Goal: Navigation & Orientation: Find specific page/section

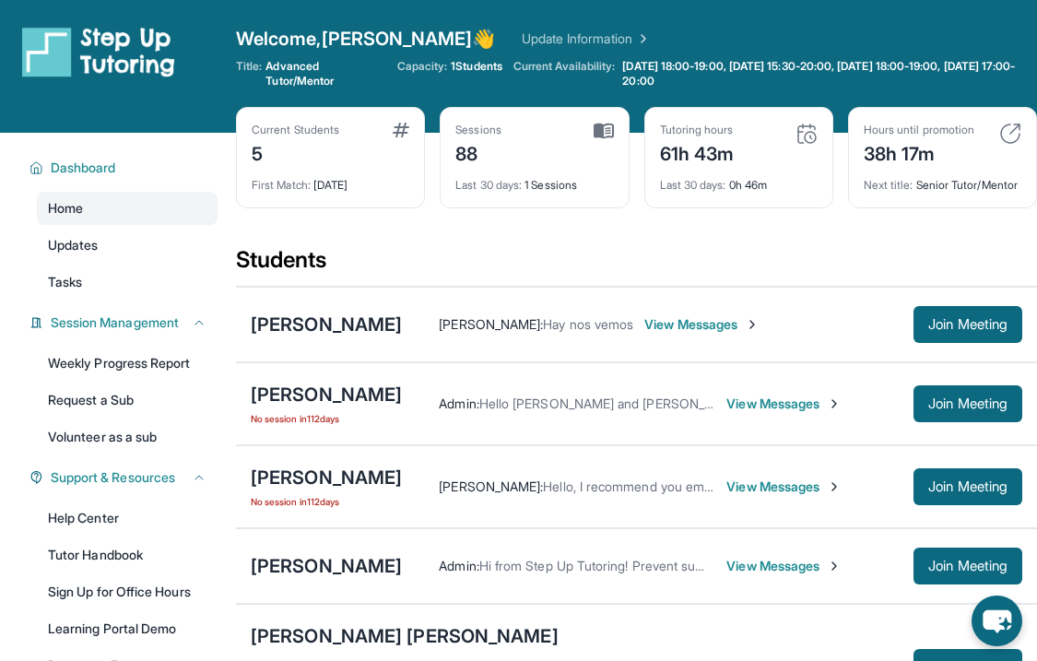
scroll to position [168, 0]
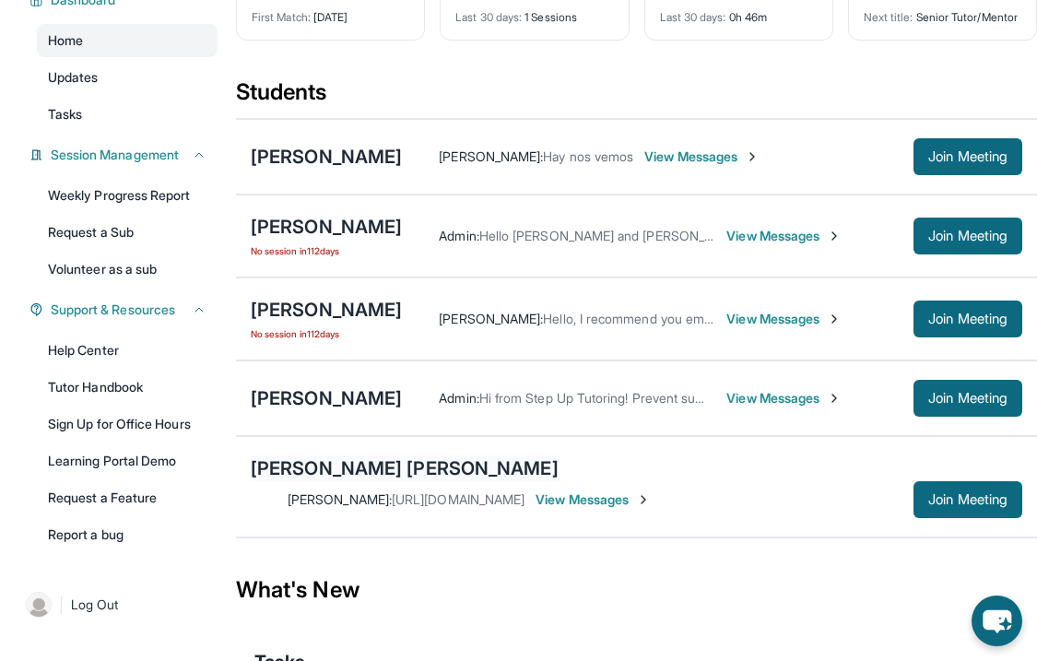
click at [362, 478] on div "[PERSON_NAME] [PERSON_NAME]" at bounding box center [405, 469] width 308 height 26
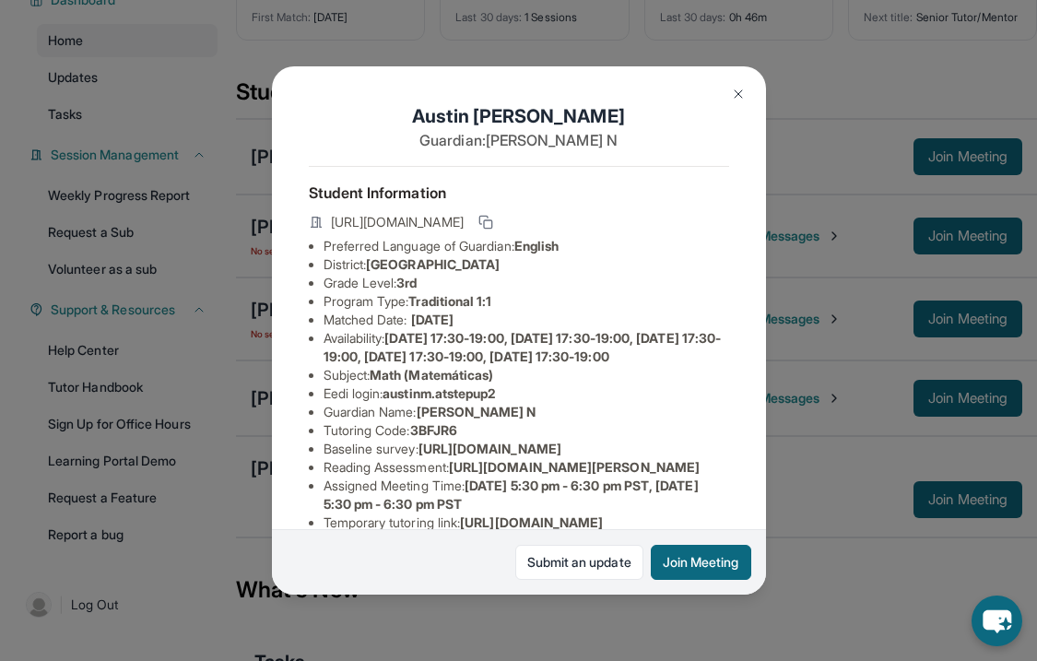
click at [413, 401] on span "austinm.atstepup2" at bounding box center [439, 393] width 113 height 16
drag, startPoint x: 413, startPoint y: 416, endPoint x: 475, endPoint y: 407, distance: 62.5
click at [477, 401] on span "austinm.atstepup2" at bounding box center [439, 393] width 113 height 16
copy span "austinm.atstepup2"
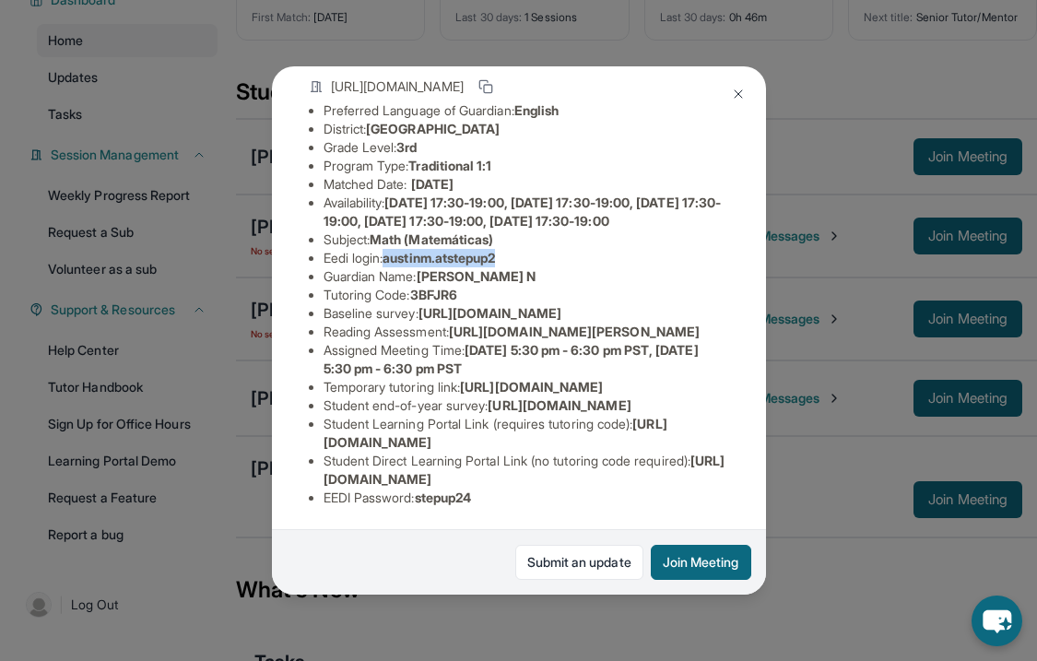
scroll to position [357, 0]
click at [452, 499] on span "stepup24" at bounding box center [443, 498] width 57 height 16
click at [452, 498] on span "stepup24" at bounding box center [443, 498] width 57 height 16
copy span "stepup24"
click at [523, 437] on span "[URL][DOMAIN_NAME]" at bounding box center [496, 433] width 344 height 34
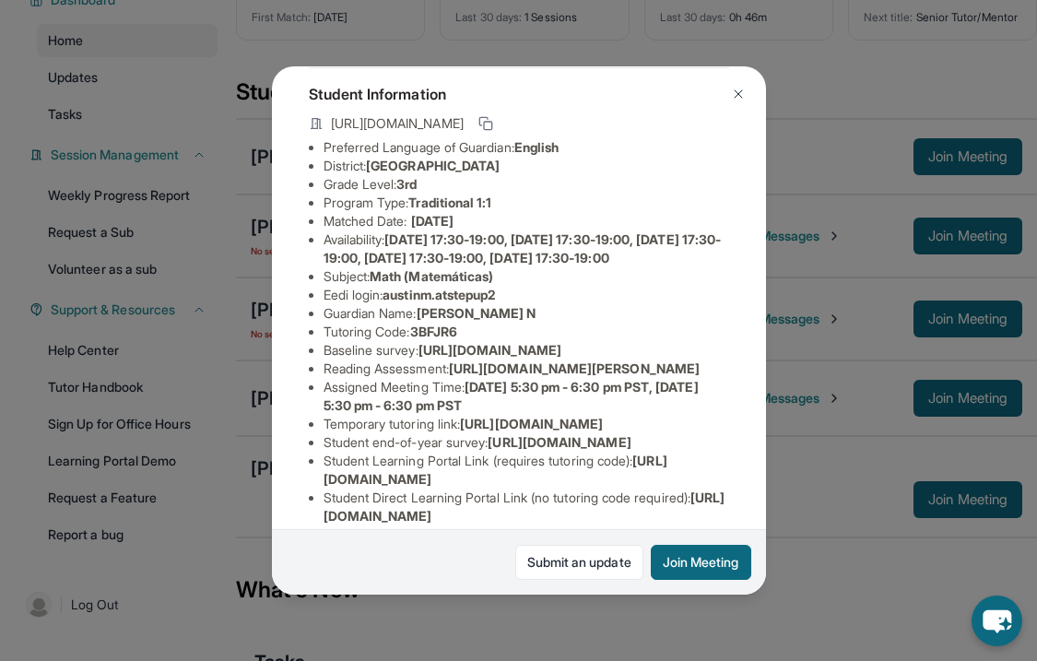
scroll to position [100, 0]
click at [423, 357] on span "[URL][DOMAIN_NAME]" at bounding box center [490, 349] width 143 height 16
click at [419, 357] on span "[URL][DOMAIN_NAME]" at bounding box center [490, 349] width 143 height 16
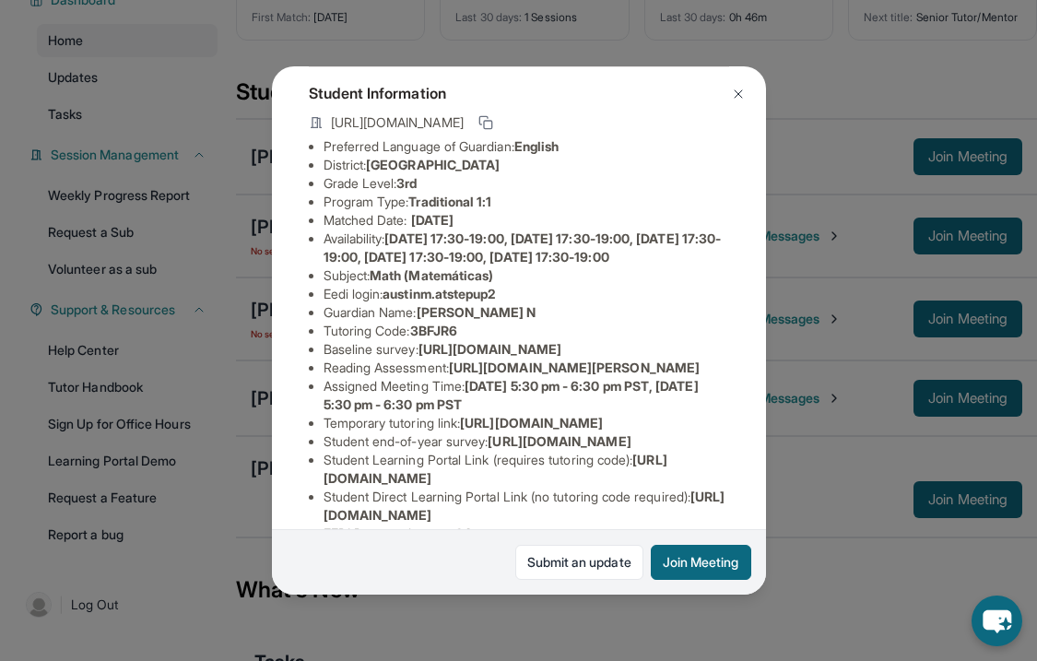
drag, startPoint x: 340, startPoint y: 388, endPoint x: 758, endPoint y: 418, distance: 418.8
click at [758, 418] on div "[PERSON_NAME] [PERSON_NAME] Guardian: [PERSON_NAME] N Student Information [URL]…" at bounding box center [519, 330] width 494 height 529
click at [502, 357] on span "[URL][DOMAIN_NAME]" at bounding box center [490, 349] width 143 height 16
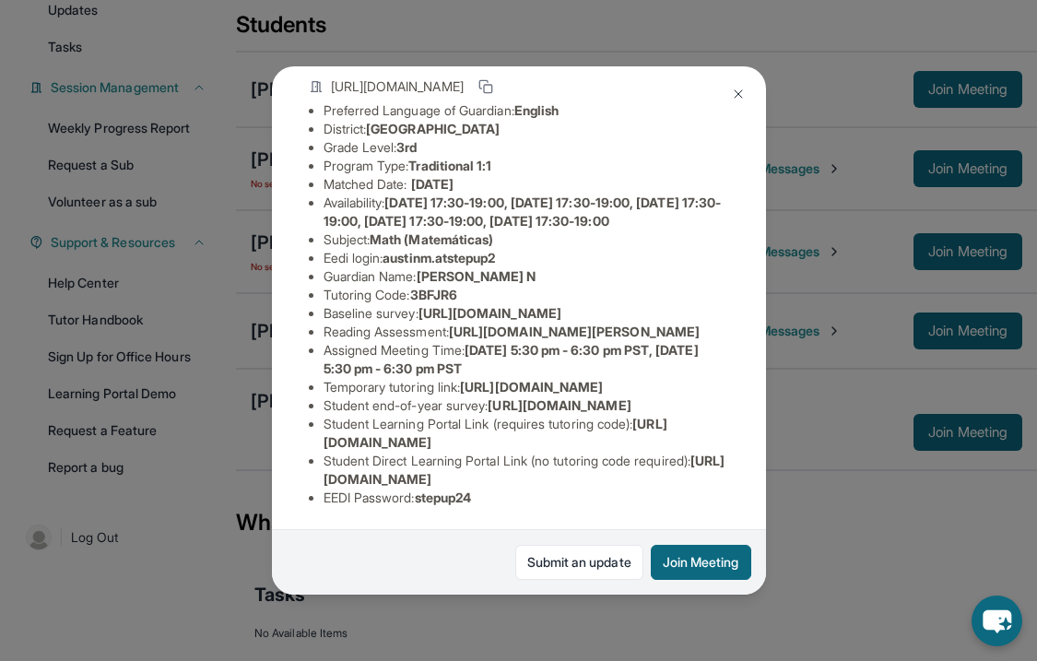
scroll to position [244, 0]
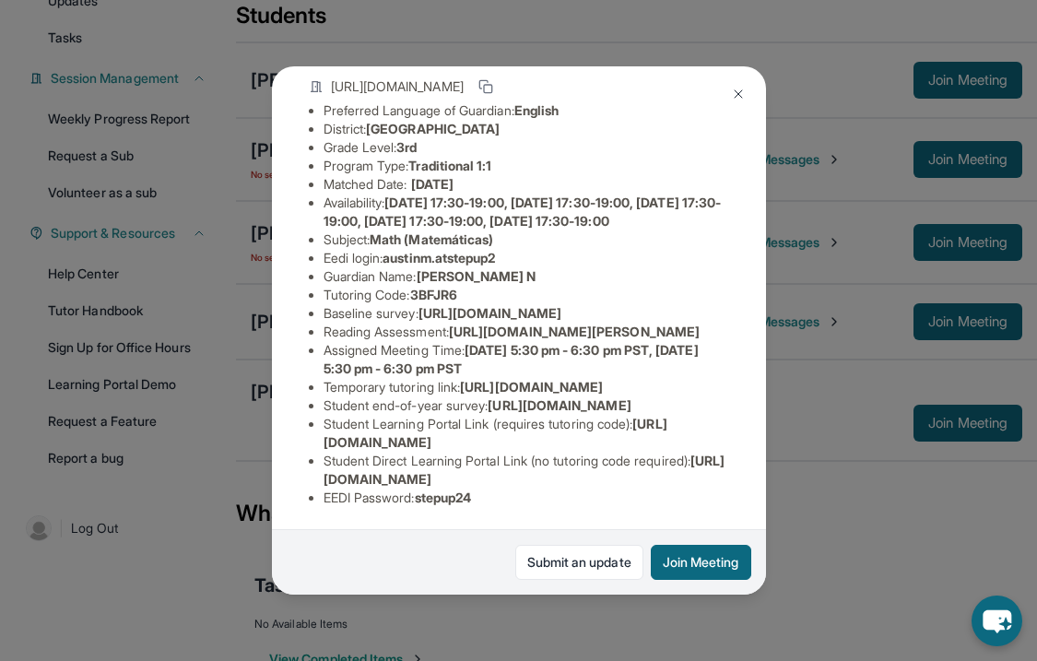
click at [745, 94] on button at bounding box center [738, 94] width 37 height 37
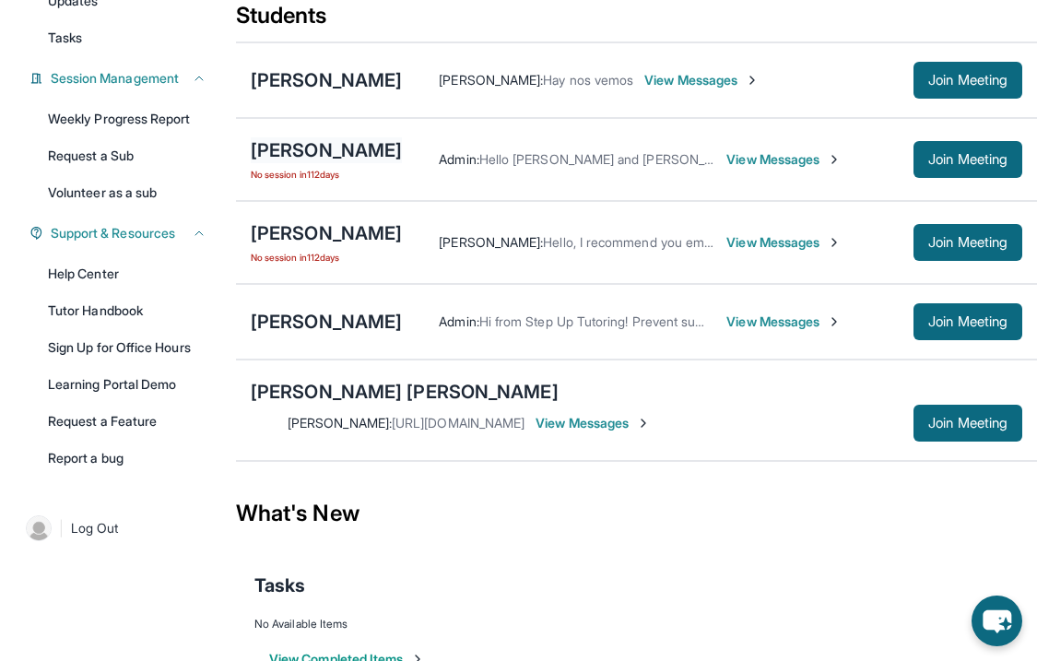
click at [338, 163] on div "[PERSON_NAME]" at bounding box center [326, 150] width 151 height 26
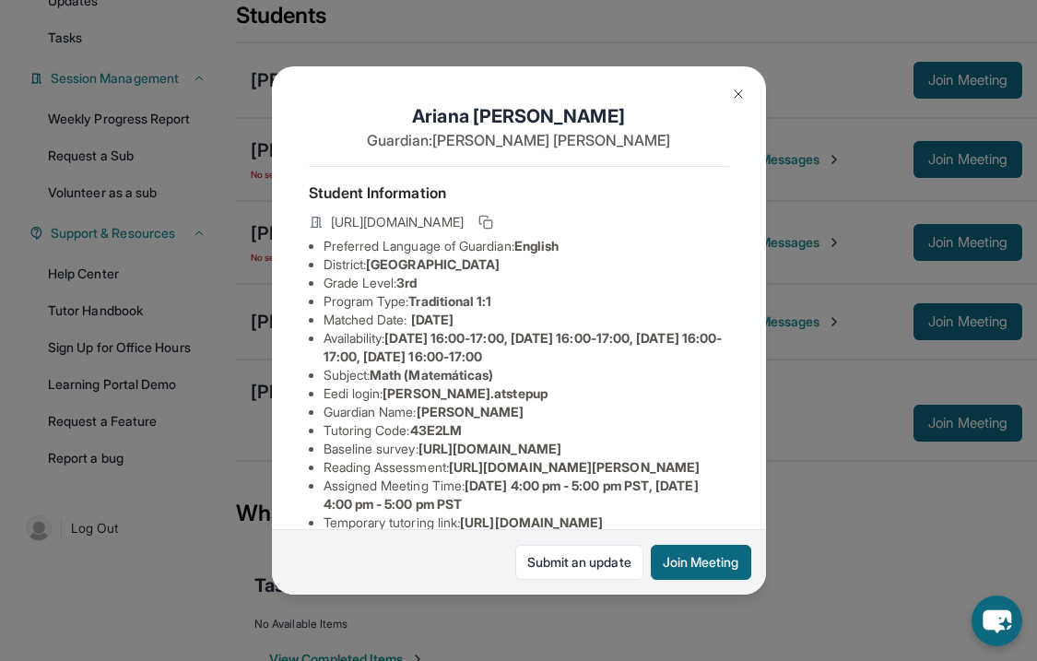
click at [739, 92] on img at bounding box center [738, 94] width 15 height 15
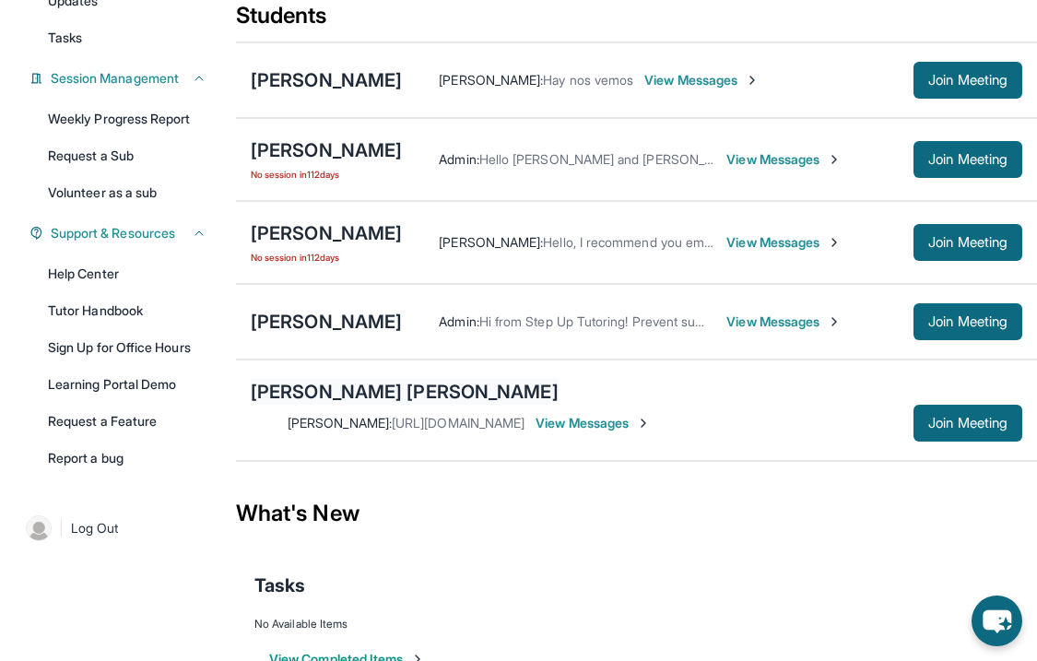
click at [377, 402] on div "[PERSON_NAME] [PERSON_NAME]" at bounding box center [405, 392] width 308 height 26
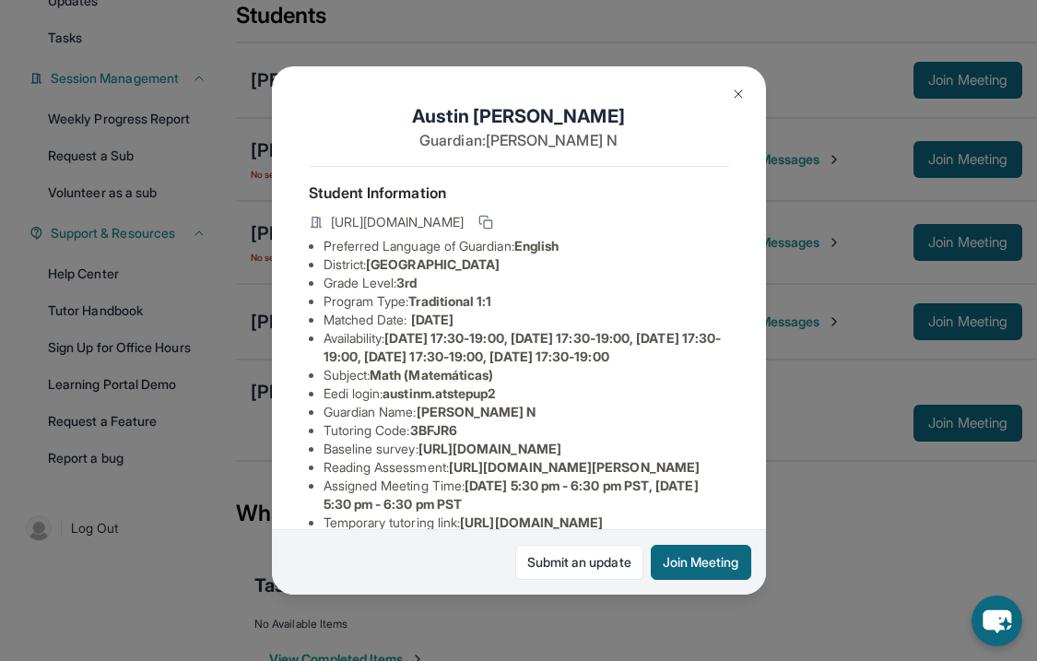
click at [736, 93] on img at bounding box center [738, 94] width 15 height 15
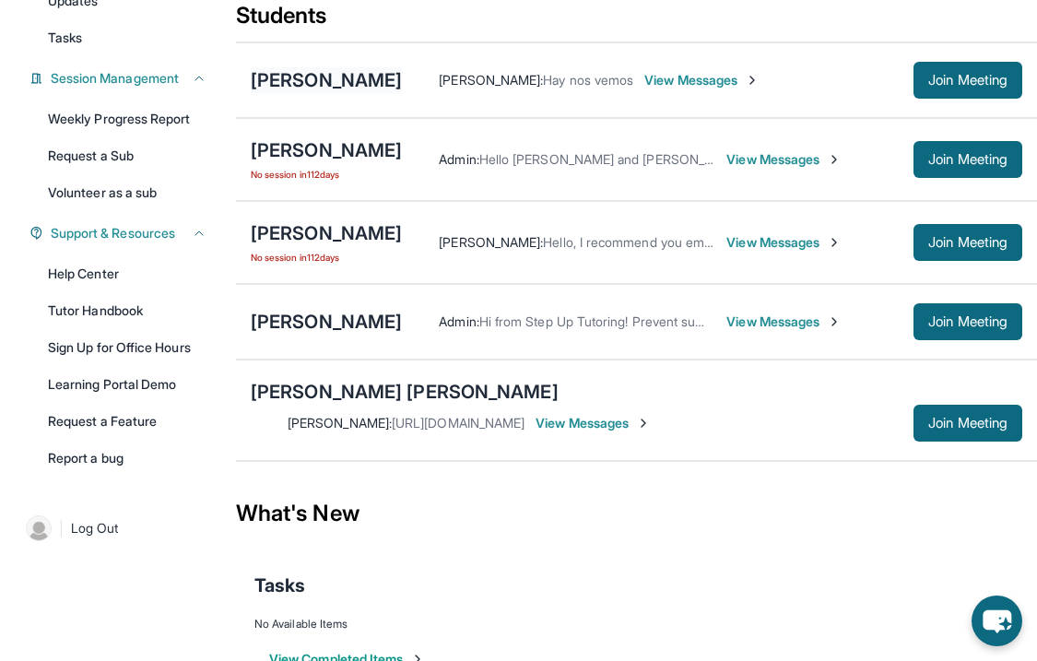
click at [386, 89] on div "[PERSON_NAME]" at bounding box center [326, 80] width 151 height 26
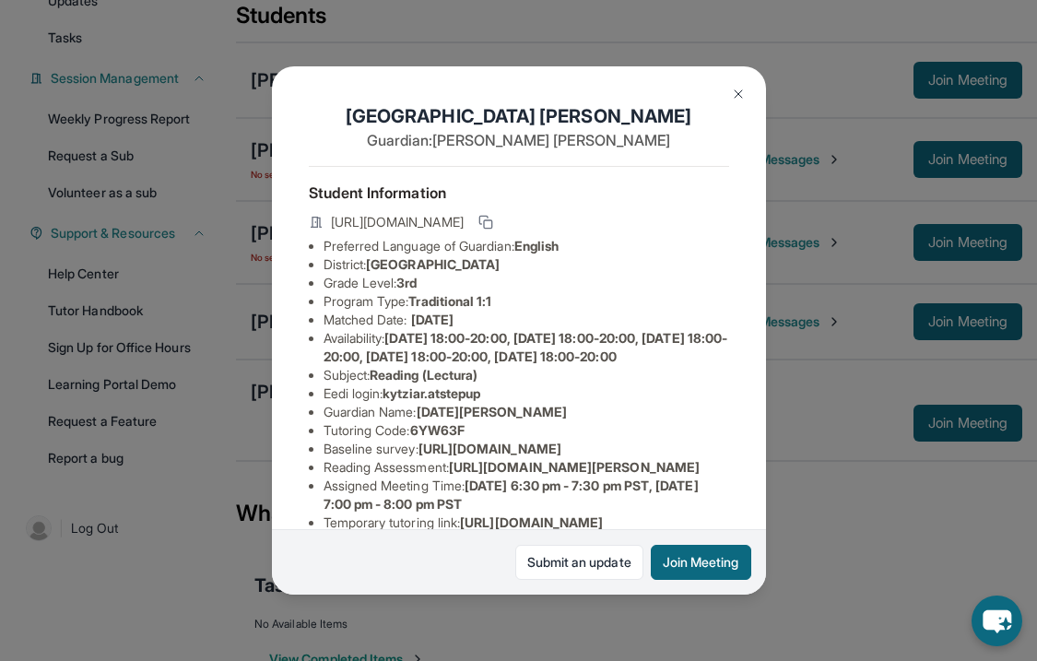
click at [743, 101] on img at bounding box center [738, 94] width 15 height 15
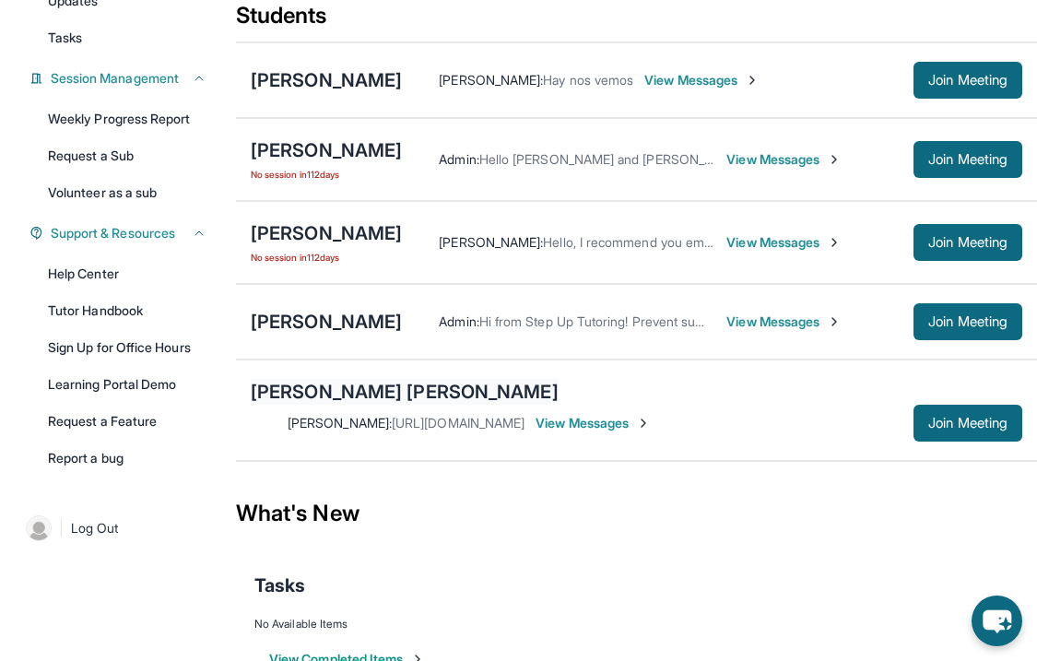
click at [388, 397] on div "[PERSON_NAME] [PERSON_NAME]" at bounding box center [405, 392] width 308 height 26
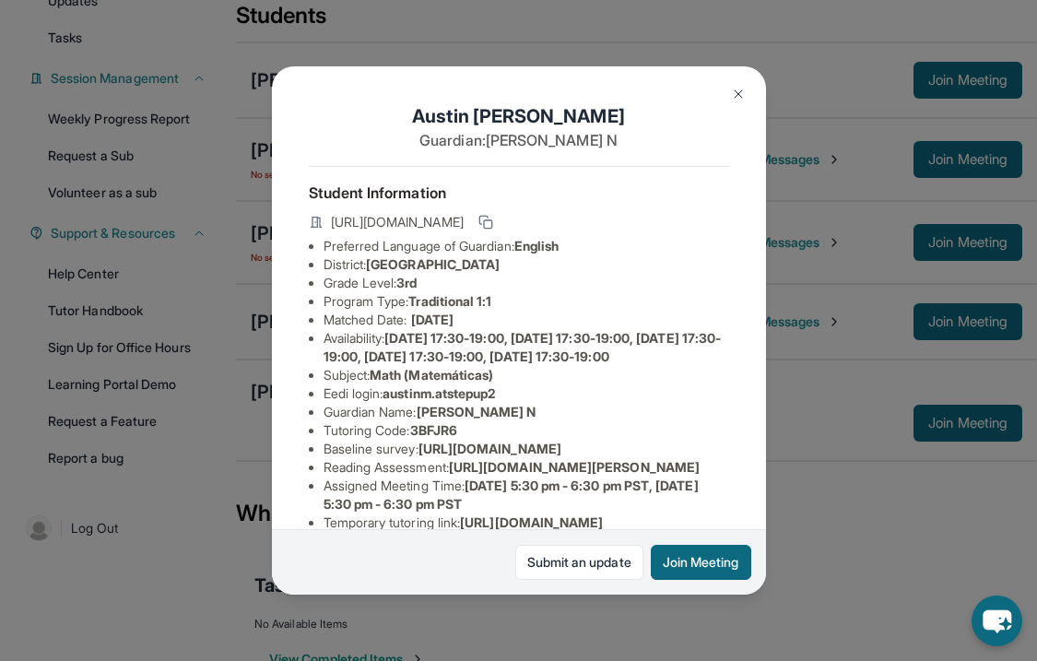
click at [741, 99] on img at bounding box center [738, 94] width 15 height 15
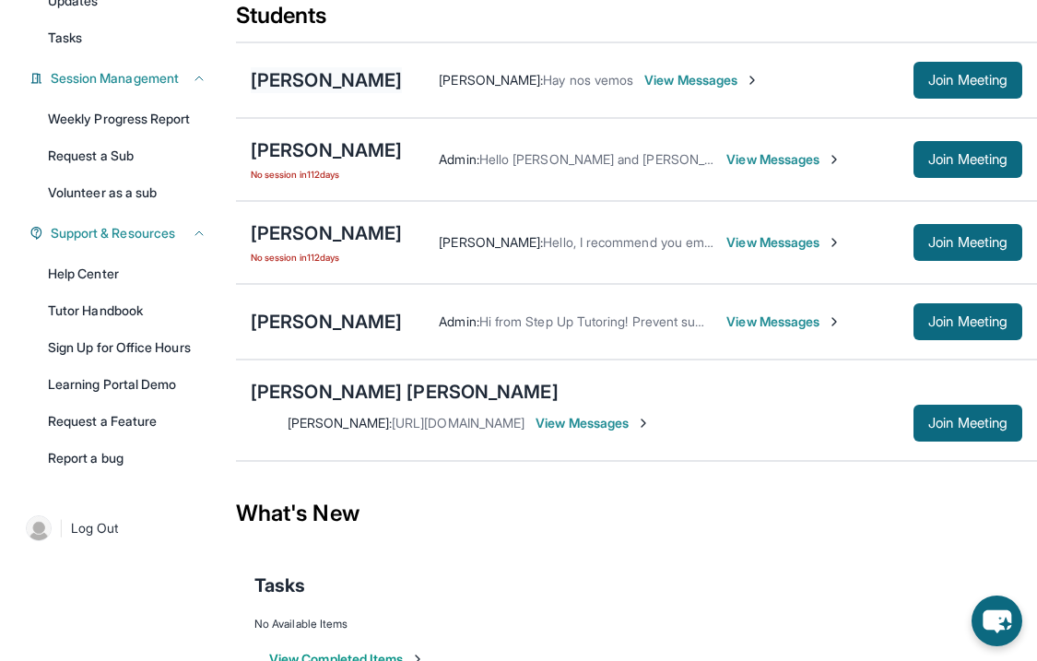
click at [391, 93] on div "[PERSON_NAME]" at bounding box center [326, 80] width 151 height 26
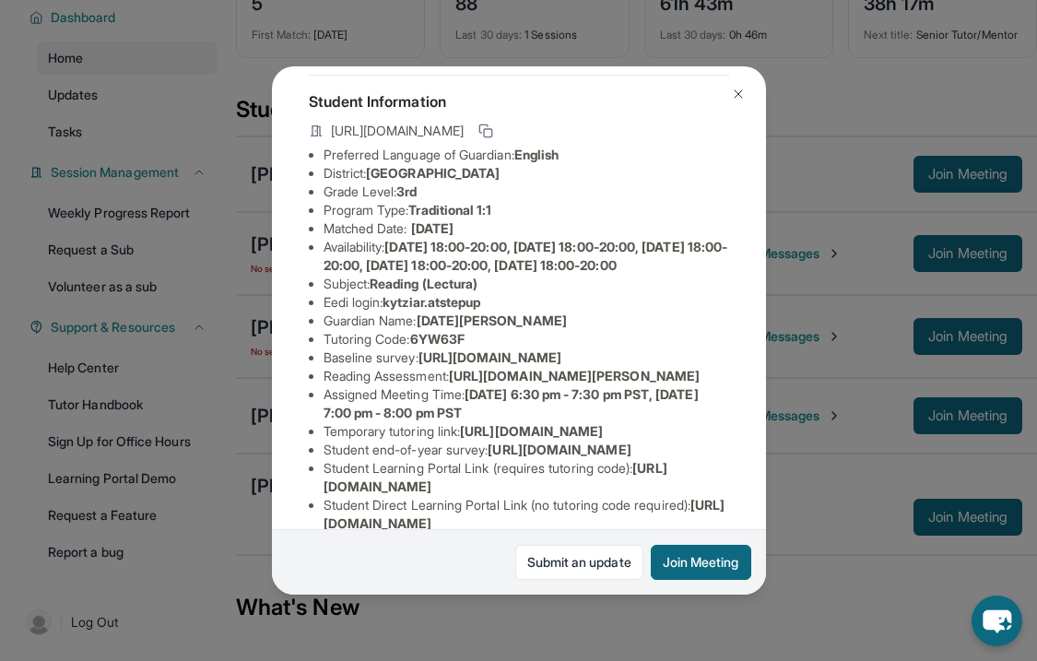
scroll to position [94, 0]
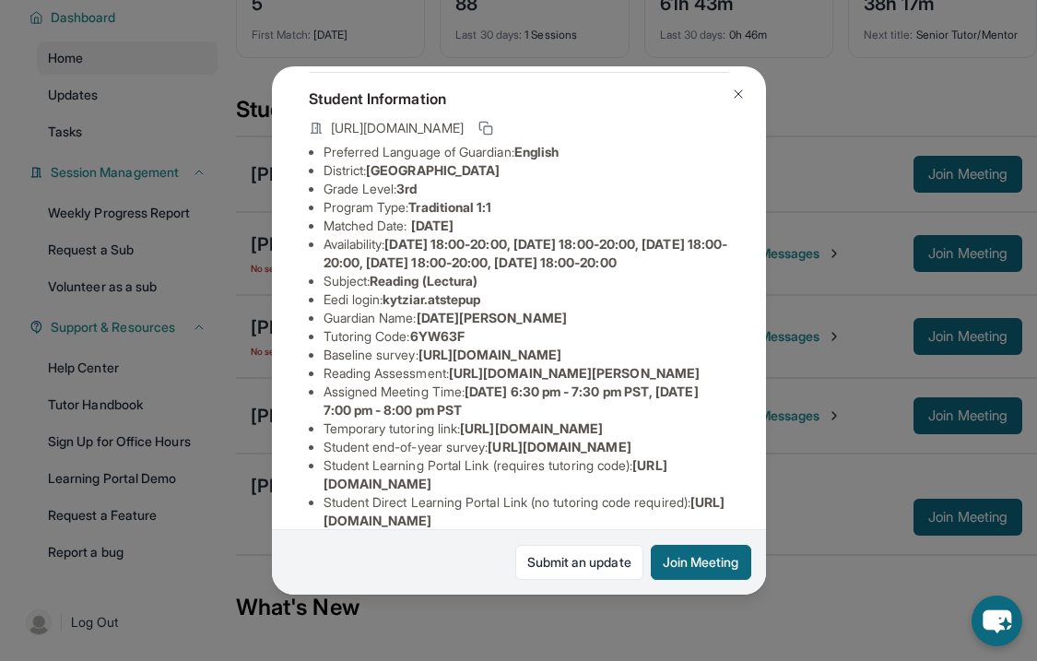
click at [731, 93] on img at bounding box center [738, 94] width 15 height 15
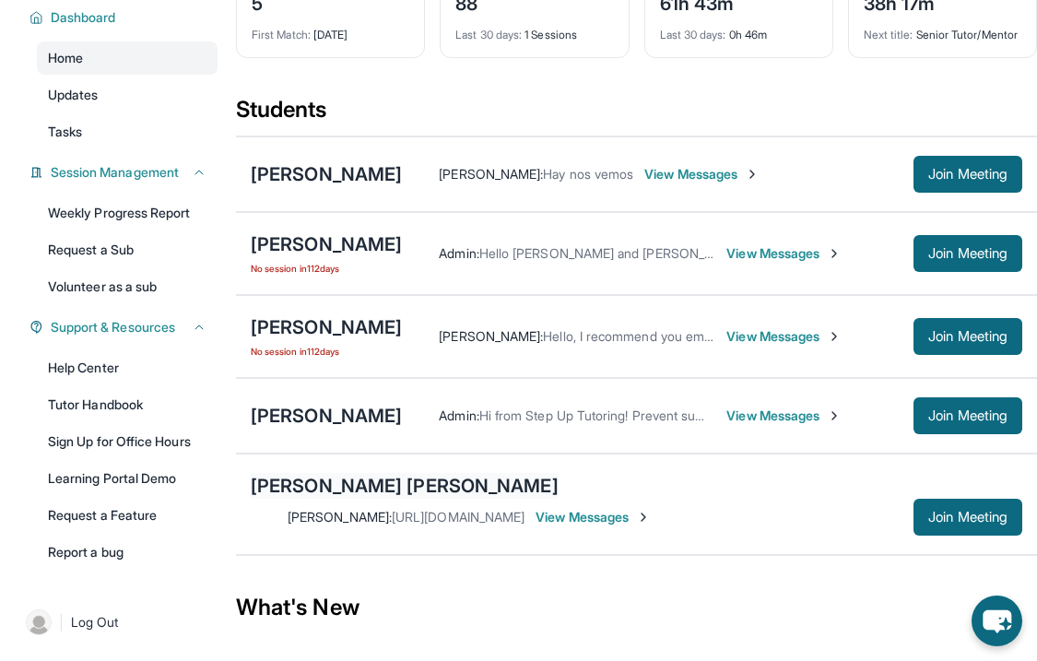
click at [331, 494] on div "[PERSON_NAME] [PERSON_NAME]" at bounding box center [405, 486] width 308 height 26
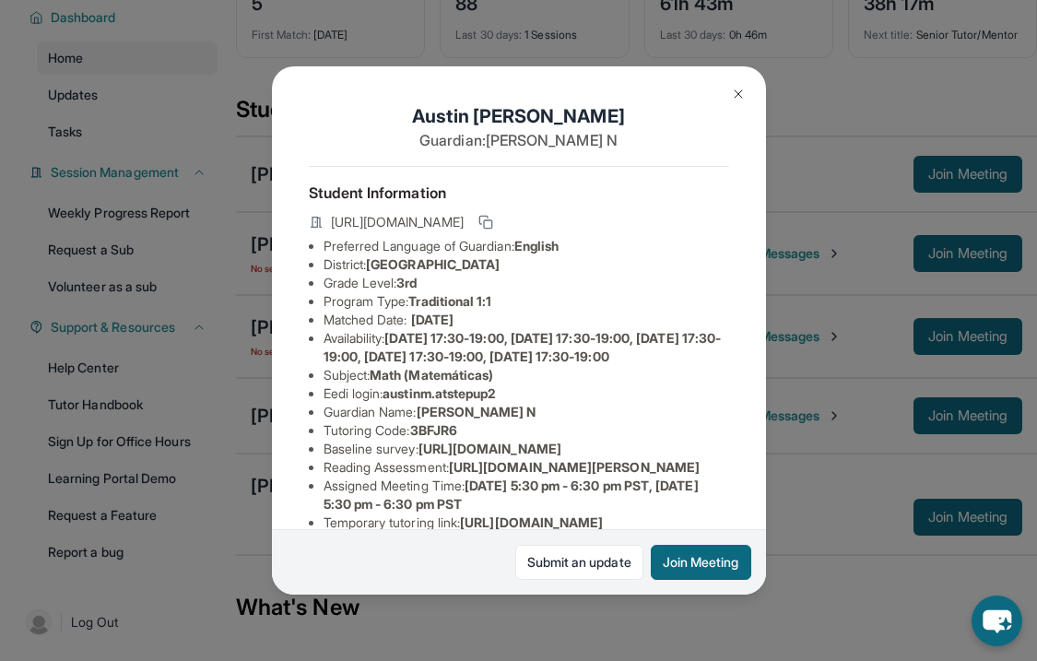
click at [736, 97] on img at bounding box center [738, 94] width 15 height 15
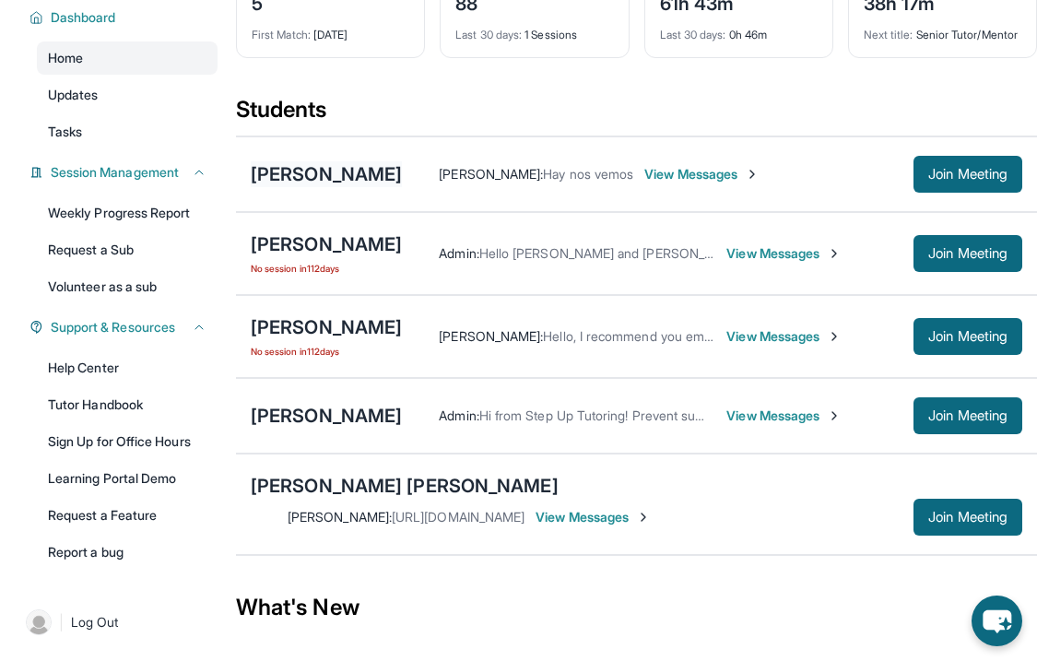
click at [376, 187] on div "[PERSON_NAME]" at bounding box center [326, 174] width 151 height 26
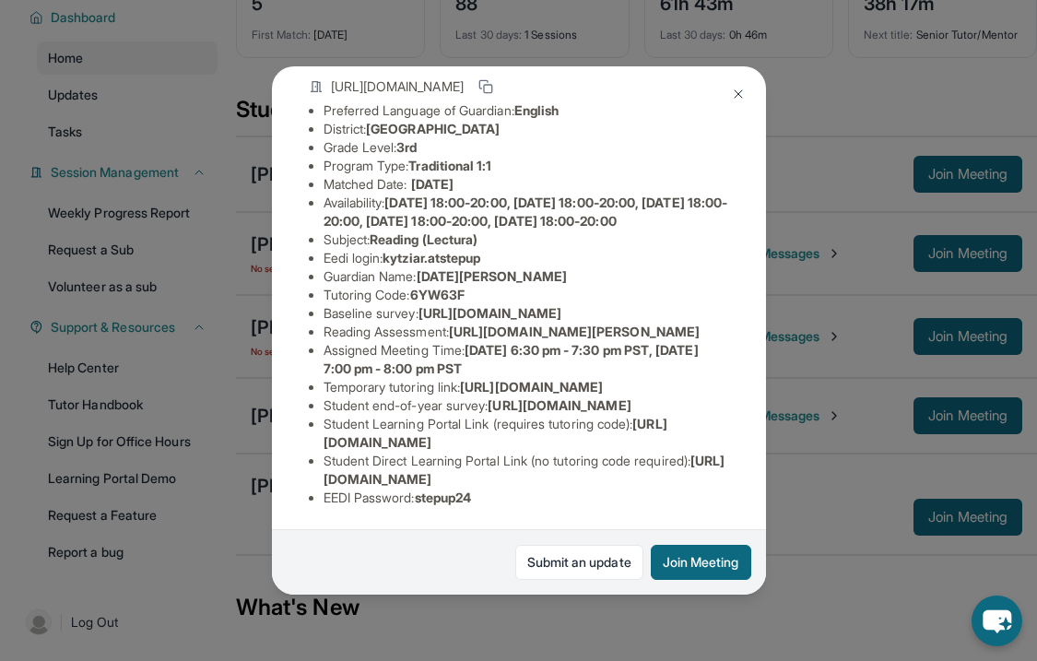
scroll to position [357, 0]
click at [740, 91] on img at bounding box center [738, 94] width 15 height 15
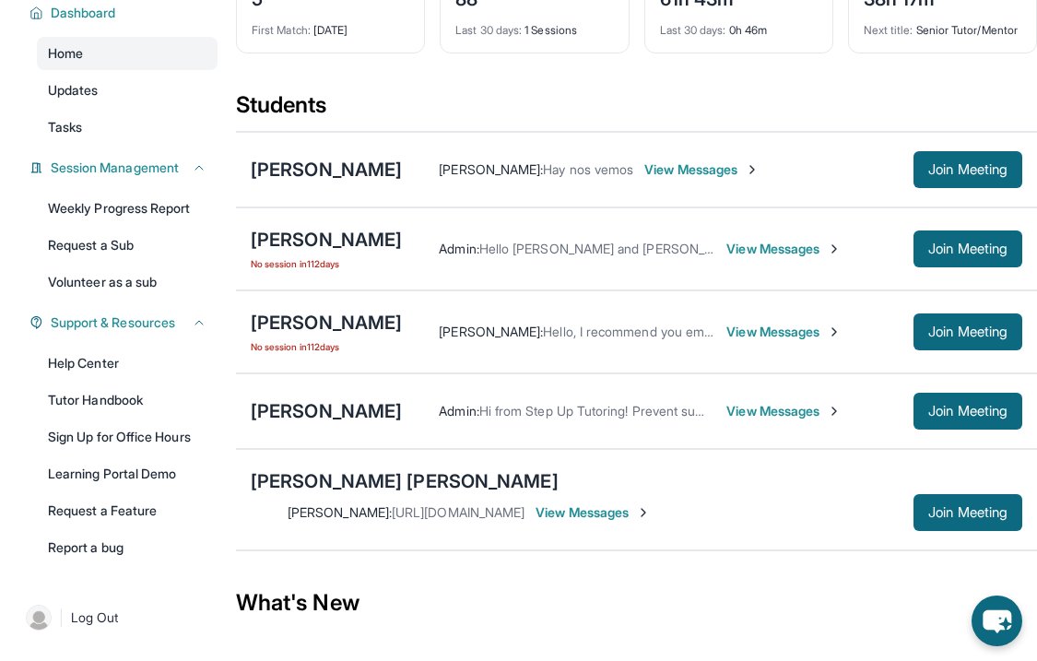
scroll to position [230, 0]
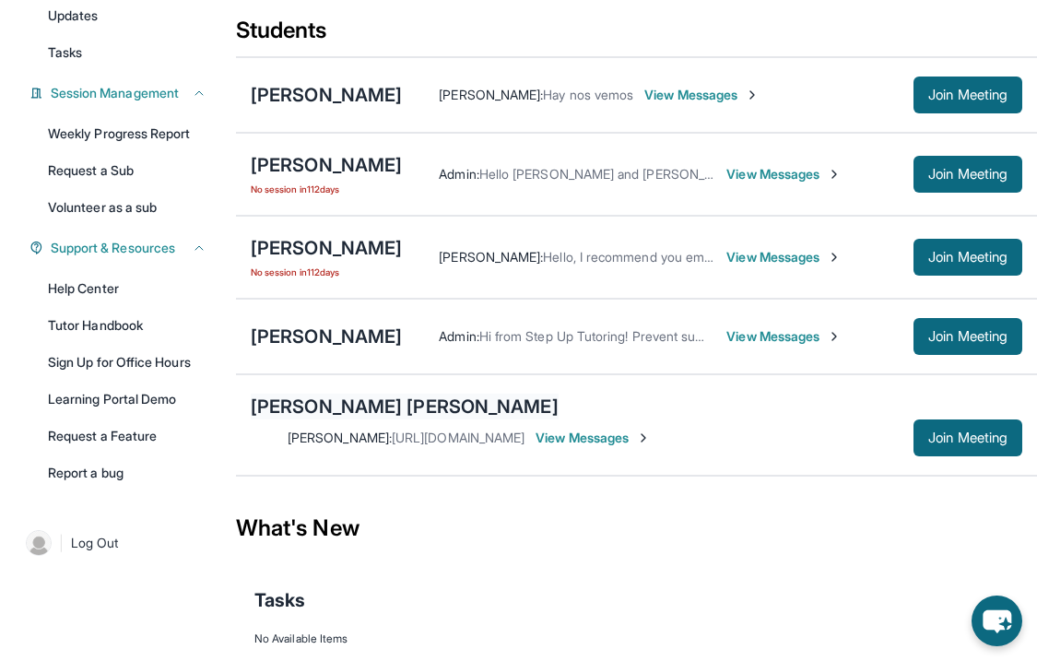
click at [366, 415] on div "[PERSON_NAME] [PERSON_NAME]" at bounding box center [405, 407] width 308 height 26
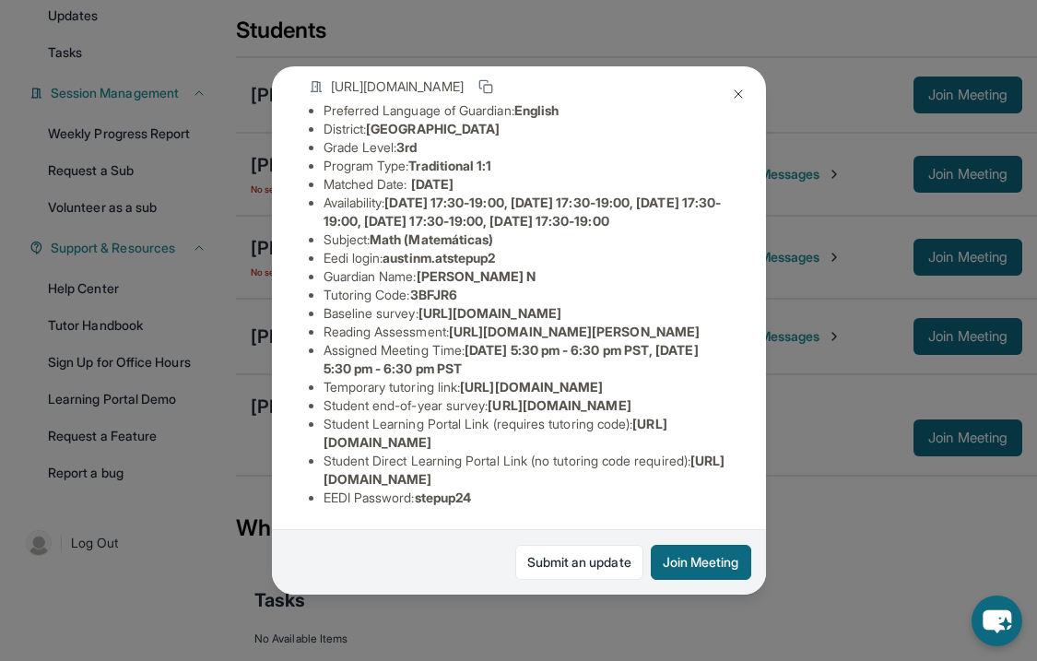
scroll to position [303, 34]
drag, startPoint x: 289, startPoint y: 185, endPoint x: 597, endPoint y: 194, distance: 308.1
click at [596, 304] on li "Baseline survey : [URL][DOMAIN_NAME]" at bounding box center [527, 313] width 406 height 18
click at [419, 305] on span "[URL][DOMAIN_NAME]" at bounding box center [490, 313] width 143 height 16
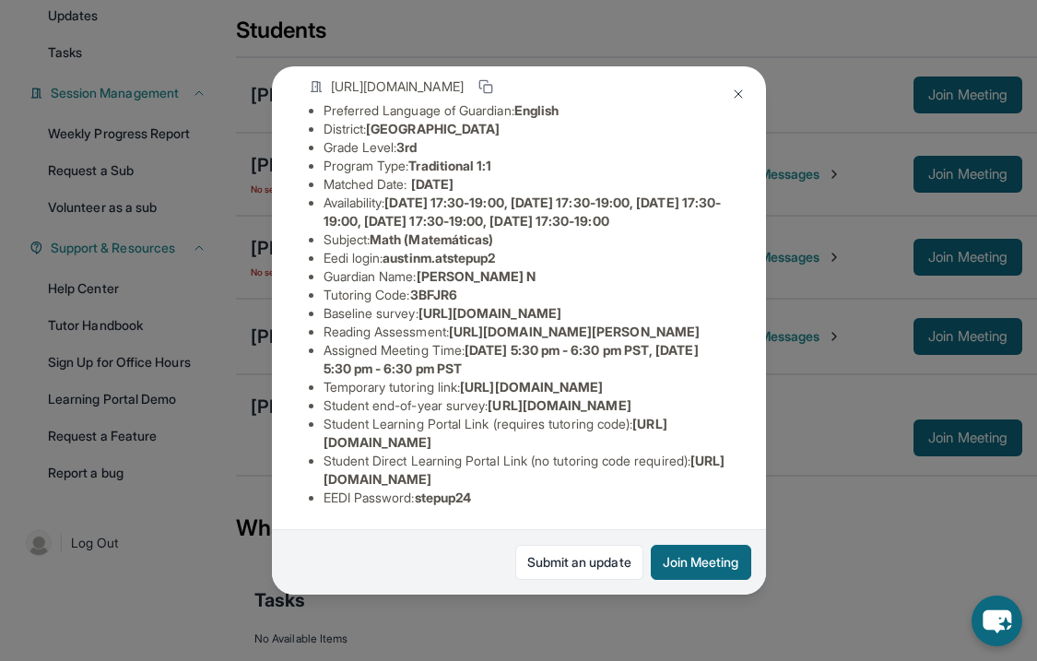
drag, startPoint x: 290, startPoint y: 182, endPoint x: 746, endPoint y: 213, distance: 457.5
click at [746, 213] on div "[PERSON_NAME] [PERSON_NAME] Guardian: [PERSON_NAME] N Student Information [URL]…" at bounding box center [519, 330] width 494 height 529
copy span "[URL][DOMAIN_NAME]"
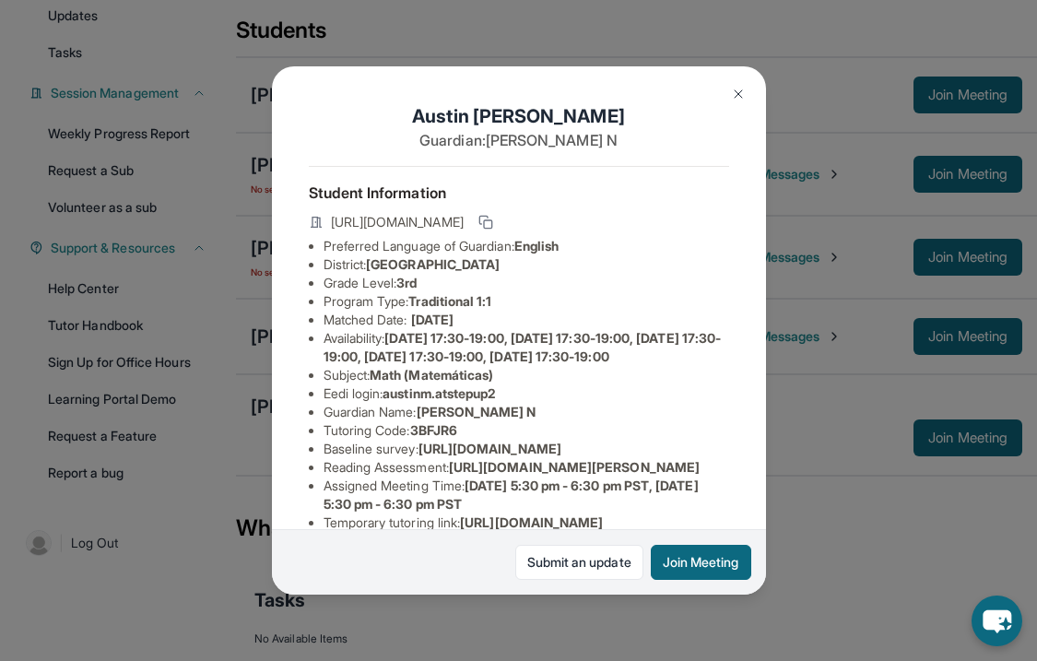
scroll to position [0, 0]
click at [488, 401] on span "austinm.atstepup2" at bounding box center [439, 393] width 113 height 16
click at [738, 94] on img at bounding box center [738, 94] width 15 height 15
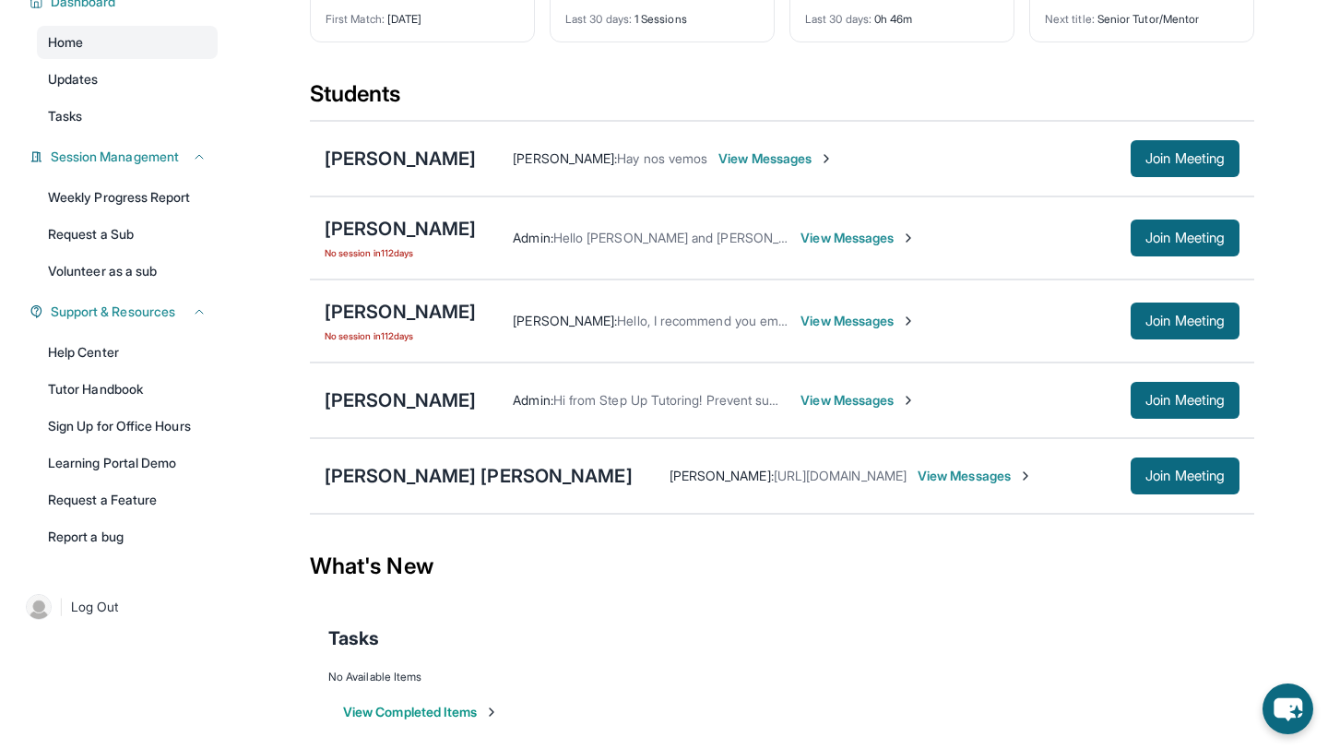
scroll to position [168, 0]
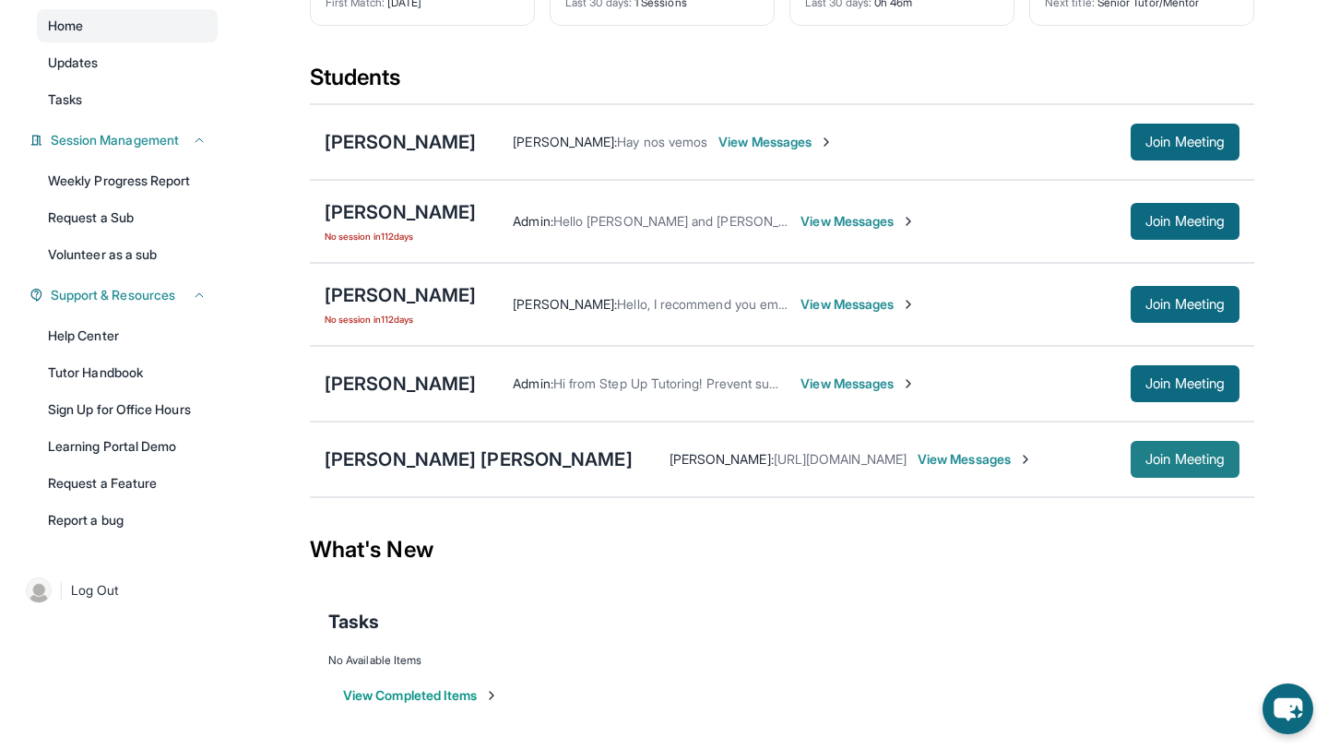
click at [1036, 462] on span "Join Meeting" at bounding box center [1184, 459] width 79 height 11
click at [1036, 463] on span "Join Meeting" at bounding box center [1184, 459] width 79 height 11
